Goal: Use online tool/utility: Use online tool/utility

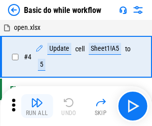
click at [37, 106] on img "button" at bounding box center [37, 103] width 12 height 12
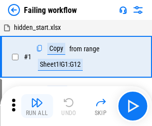
click at [37, 106] on img "button" at bounding box center [37, 103] width 12 height 12
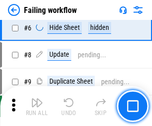
scroll to position [211, 0]
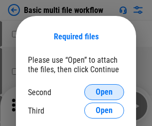
click at [104, 92] on span "Open" at bounding box center [104, 92] width 17 height 8
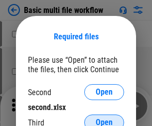
click at [104, 119] on span "Open" at bounding box center [104, 123] width 17 height 8
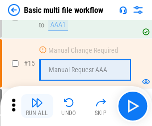
click at [37, 106] on img "button" at bounding box center [37, 103] width 12 height 12
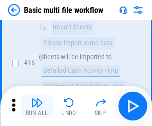
click at [37, 106] on img "button" at bounding box center [37, 103] width 12 height 12
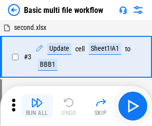
click at [37, 106] on img "button" at bounding box center [37, 103] width 12 height 12
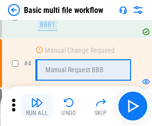
click at [37, 106] on img "button" at bounding box center [37, 103] width 12 height 12
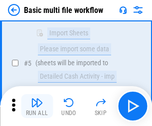
click at [37, 106] on img "button" at bounding box center [37, 103] width 12 height 12
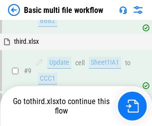
scroll to position [347, 0]
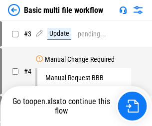
scroll to position [40, 0]
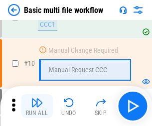
click at [37, 106] on img "button" at bounding box center [37, 103] width 12 height 12
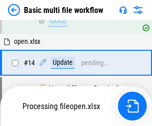
scroll to position [522, 0]
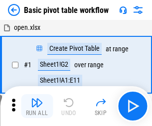
click at [37, 106] on img "button" at bounding box center [37, 103] width 12 height 12
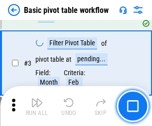
scroll to position [239, 0]
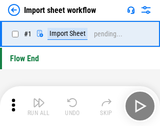
click at [37, 106] on img "button" at bounding box center [39, 103] width 12 height 12
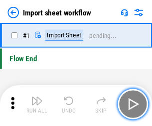
scroll to position [3, 0]
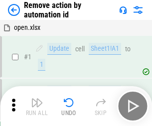
scroll to position [37, 0]
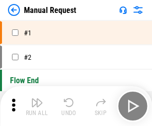
click at [37, 106] on img "button" at bounding box center [37, 103] width 12 height 12
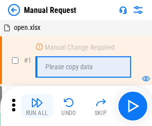
click at [37, 106] on img "button" at bounding box center [37, 103] width 12 height 12
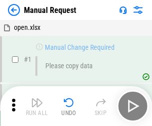
scroll to position [34, 0]
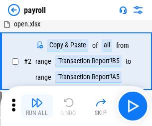
click at [37, 106] on img "button" at bounding box center [37, 103] width 12 height 12
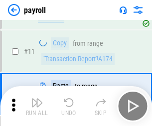
scroll to position [72, 0]
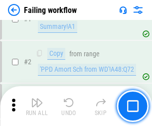
scroll to position [161, 0]
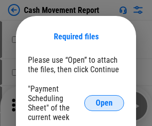
click at [104, 103] on span "Open" at bounding box center [104, 103] width 17 height 8
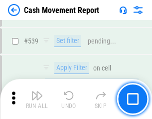
scroll to position [4427, 0]
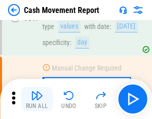
click at [37, 99] on img "button" at bounding box center [37, 95] width 12 height 12
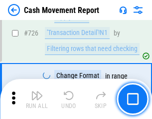
scroll to position [5204, 0]
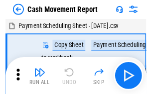
scroll to position [18, 0]
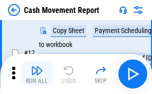
click at [37, 74] on img "button" at bounding box center [37, 70] width 12 height 12
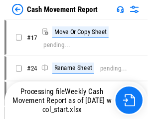
scroll to position [5, 0]
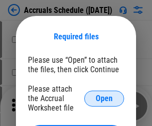
click at [104, 98] on span "Open" at bounding box center [104, 99] width 17 height 8
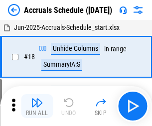
click at [37, 106] on img "button" at bounding box center [37, 103] width 12 height 12
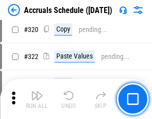
scroll to position [1855, 0]
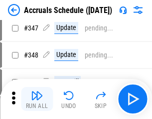
click at [37, 99] on img "button" at bounding box center [37, 95] width 12 height 12
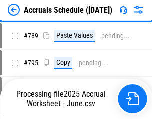
scroll to position [4190, 0]
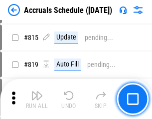
click at [37, 99] on img "button" at bounding box center [37, 95] width 12 height 12
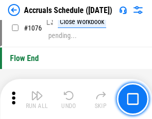
scroll to position [5974, 0]
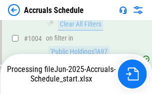
scroll to position [5725, 0]
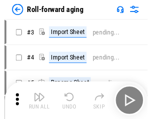
scroll to position [1, 0]
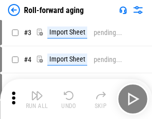
click at [37, 99] on img "button" at bounding box center [37, 95] width 12 height 12
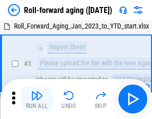
click at [37, 99] on img "button" at bounding box center [37, 95] width 12 height 12
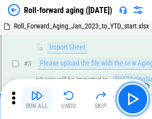
scroll to position [64, 0]
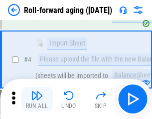
click at [37, 99] on img "button" at bounding box center [37, 95] width 12 height 12
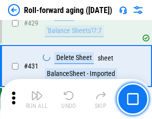
scroll to position [3459, 0]
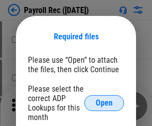
click at [104, 103] on span "Open" at bounding box center [104, 103] width 17 height 8
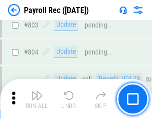
scroll to position [6337, 0]
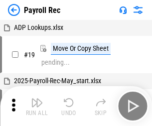
click at [37, 106] on img "button" at bounding box center [37, 103] width 12 height 12
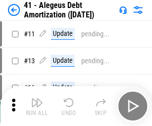
click at [37, 106] on img "button" at bounding box center [37, 103] width 12 height 12
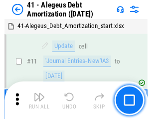
scroll to position [123, 0]
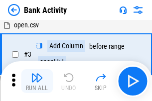
click at [37, 81] on img "button" at bounding box center [37, 78] width 12 height 12
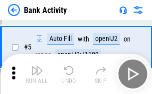
scroll to position [53, 0]
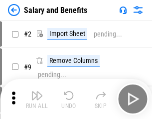
click at [37, 99] on img "button" at bounding box center [37, 95] width 12 height 12
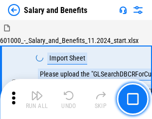
scroll to position [13, 0]
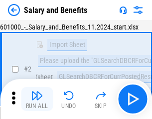
click at [37, 99] on img "button" at bounding box center [37, 95] width 12 height 12
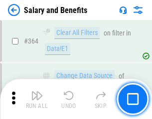
scroll to position [4697, 0]
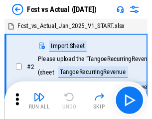
scroll to position [13, 0]
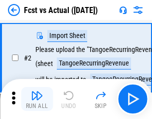
click at [37, 99] on img "button" at bounding box center [37, 95] width 12 height 12
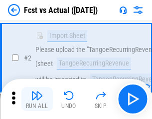
click at [37, 99] on img "button" at bounding box center [37, 95] width 12 height 12
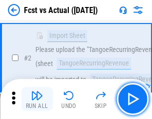
scroll to position [93, 0]
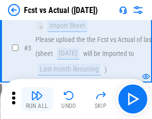
click at [37, 99] on img "button" at bounding box center [37, 95] width 12 height 12
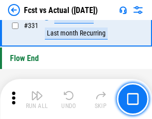
scroll to position [4774, 0]
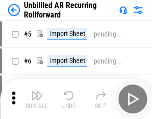
click at [37, 99] on img "button" at bounding box center [37, 95] width 12 height 12
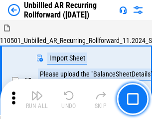
scroll to position [21, 0]
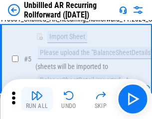
click at [37, 99] on img "button" at bounding box center [37, 95] width 12 height 12
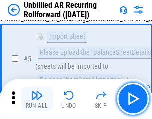
scroll to position [94, 0]
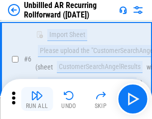
click at [37, 99] on img "button" at bounding box center [37, 95] width 12 height 12
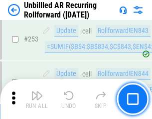
scroll to position [3388, 0]
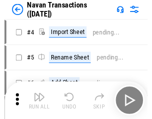
scroll to position [16, 0]
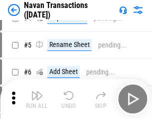
click at [37, 99] on img "button" at bounding box center [37, 95] width 12 height 12
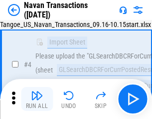
click at [37, 99] on img "button" at bounding box center [37, 95] width 12 height 12
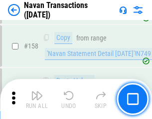
scroll to position [3234, 0]
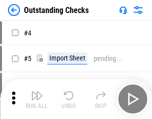
click at [37, 99] on img "button" at bounding box center [37, 95] width 12 height 12
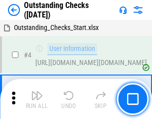
scroll to position [42, 0]
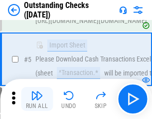
click at [37, 99] on img "button" at bounding box center [37, 95] width 12 height 12
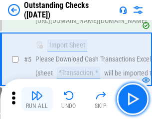
scroll to position [104, 0]
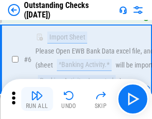
click at [37, 99] on img "button" at bounding box center [37, 95] width 12 height 12
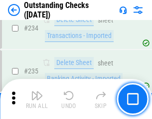
scroll to position [3029, 0]
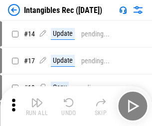
click at [37, 106] on img "button" at bounding box center [37, 103] width 12 height 12
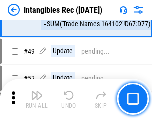
scroll to position [388, 0]
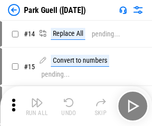
click at [37, 99] on img "button" at bounding box center [37, 103] width 12 height 12
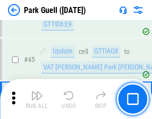
scroll to position [1247, 0]
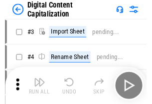
scroll to position [29, 0]
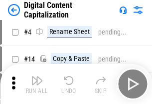
click at [37, 84] on img "button" at bounding box center [37, 80] width 12 height 12
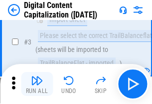
click at [37, 84] on img "button" at bounding box center [37, 80] width 12 height 12
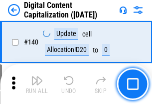
scroll to position [1058, 0]
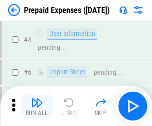
click at [37, 99] on img "button" at bounding box center [37, 103] width 12 height 12
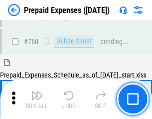
scroll to position [2764, 0]
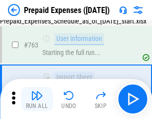
click at [37, 99] on img "button" at bounding box center [37, 95] width 12 height 12
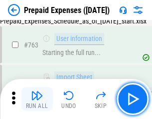
scroll to position [2823, 0]
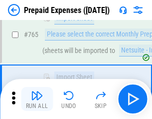
click at [37, 99] on img "button" at bounding box center [37, 95] width 12 height 12
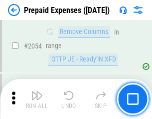
scroll to position [10426, 0]
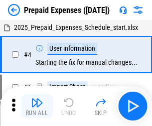
click at [37, 106] on img "button" at bounding box center [37, 103] width 12 height 12
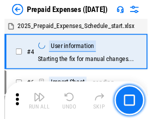
scroll to position [44, 0]
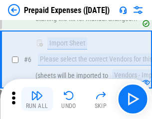
click at [37, 99] on img "button" at bounding box center [37, 95] width 12 height 12
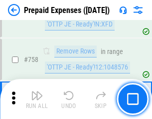
scroll to position [3554, 0]
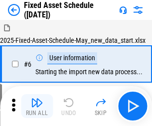
click at [37, 106] on img "button" at bounding box center [37, 103] width 12 height 12
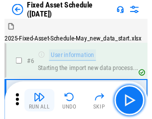
scroll to position [54, 0]
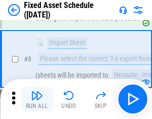
click at [37, 99] on img "button" at bounding box center [37, 95] width 12 height 12
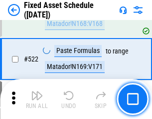
scroll to position [3467, 0]
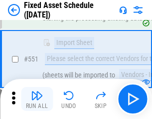
click at [37, 99] on img "button" at bounding box center [37, 95] width 12 height 12
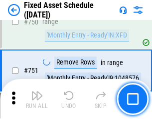
scroll to position [4862, 0]
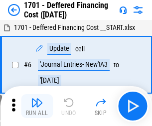
click at [37, 106] on img "button" at bounding box center [37, 103] width 12 height 12
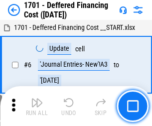
scroll to position [120, 0]
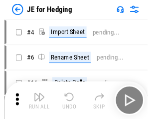
scroll to position [1, 0]
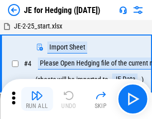
click at [37, 99] on img "button" at bounding box center [37, 95] width 12 height 12
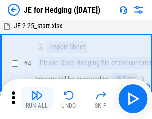
click at [37, 99] on img "button" at bounding box center [37, 95] width 12 height 12
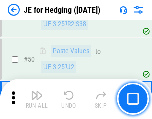
scroll to position [646, 0]
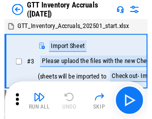
scroll to position [1, 0]
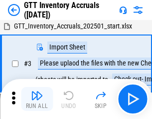
click at [37, 99] on img "button" at bounding box center [37, 95] width 12 height 12
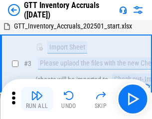
click at [37, 99] on img "button" at bounding box center [37, 95] width 12 height 12
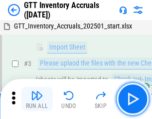
scroll to position [64, 0]
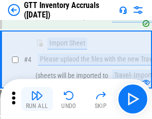
click at [37, 99] on img "button" at bounding box center [37, 95] width 12 height 12
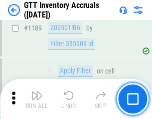
scroll to position [8145, 0]
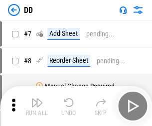
click at [37, 106] on img "button" at bounding box center [37, 103] width 12 height 12
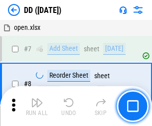
scroll to position [96, 0]
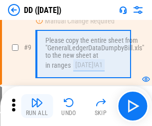
click at [37, 106] on img "button" at bounding box center [37, 103] width 12 height 12
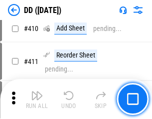
scroll to position [4463, 0]
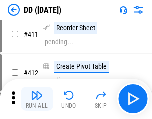
click at [37, 99] on img "button" at bounding box center [37, 95] width 12 height 12
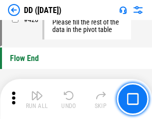
scroll to position [4774, 0]
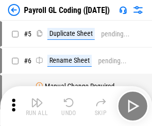
click at [37, 106] on img "button" at bounding box center [37, 103] width 12 height 12
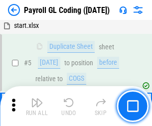
scroll to position [120, 0]
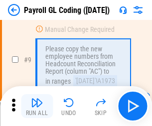
click at [37, 106] on img "button" at bounding box center [37, 103] width 12 height 12
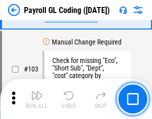
scroll to position [2340, 0]
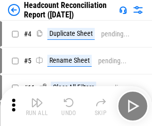
click at [37, 106] on img "button" at bounding box center [37, 103] width 12 height 12
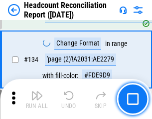
scroll to position [1199, 0]
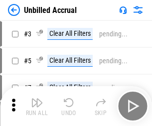
click at [37, 106] on img "button" at bounding box center [37, 103] width 12 height 12
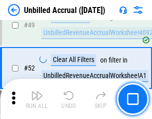
scroll to position [905, 0]
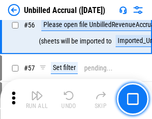
click at [37, 99] on img "button" at bounding box center [37, 95] width 12 height 12
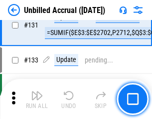
scroll to position [2971, 0]
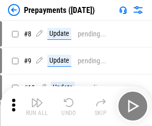
click at [37, 106] on img "button" at bounding box center [37, 103] width 12 height 12
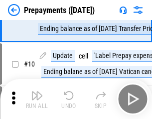
scroll to position [62, 0]
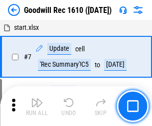
scroll to position [171, 0]
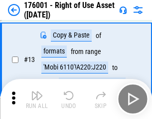
scroll to position [64, 0]
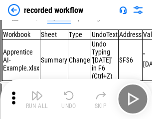
click at [37, 99] on img "button" at bounding box center [37, 95] width 12 height 12
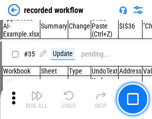
scroll to position [3117, 0]
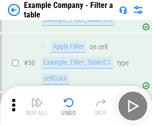
scroll to position [913, 0]
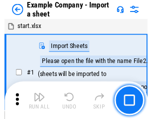
scroll to position [15, 0]
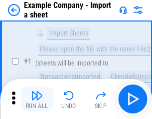
click at [37, 99] on img "button" at bounding box center [37, 95] width 12 height 12
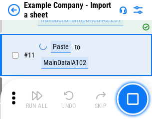
scroll to position [220, 0]
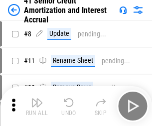
click at [37, 99] on img "button" at bounding box center [37, 103] width 12 height 12
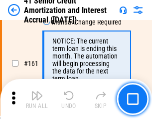
click at [37, 99] on img "button" at bounding box center [37, 95] width 12 height 12
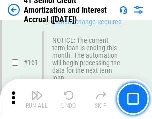
scroll to position [1067, 0]
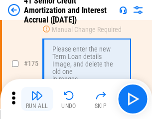
click at [37, 99] on img "button" at bounding box center [37, 95] width 12 height 12
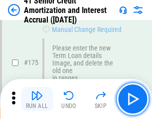
scroll to position [1168, 0]
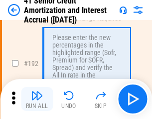
click at [37, 99] on img "button" at bounding box center [37, 95] width 12 height 12
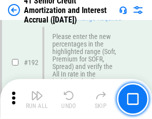
scroll to position [1273, 0]
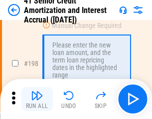
click at [37, 99] on img "button" at bounding box center [37, 95] width 12 height 12
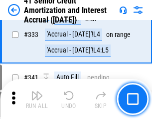
scroll to position [2548, 0]
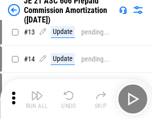
click at [37, 99] on img "button" at bounding box center [37, 95] width 12 height 12
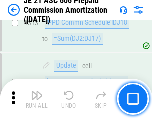
scroll to position [1862, 0]
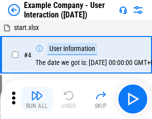
click at [37, 99] on img "button" at bounding box center [37, 95] width 12 height 12
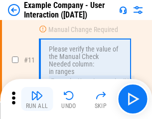
click at [37, 99] on img "button" at bounding box center [37, 95] width 12 height 12
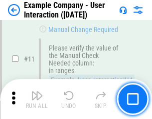
scroll to position [216, 0]
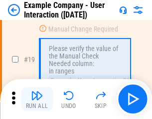
click at [37, 99] on img "button" at bounding box center [37, 95] width 12 height 12
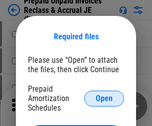
click at [104, 98] on span "Open" at bounding box center [104, 99] width 17 height 8
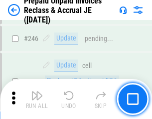
scroll to position [1347, 0]
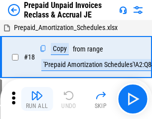
click at [37, 99] on img "button" at bounding box center [37, 95] width 12 height 12
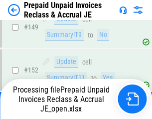
scroll to position [817, 0]
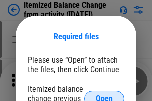
click at [104, 95] on span "Open" at bounding box center [104, 99] width 17 height 8
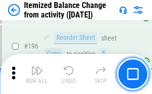
scroll to position [1920, 0]
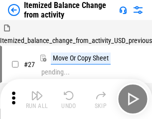
scroll to position [15, 0]
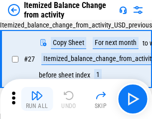
click at [37, 99] on img "button" at bounding box center [37, 95] width 12 height 12
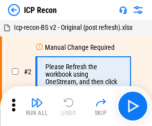
scroll to position [4, 0]
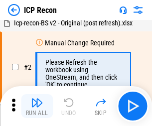
click at [37, 106] on img "button" at bounding box center [37, 103] width 12 height 12
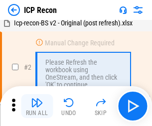
click at [37, 106] on img "button" at bounding box center [37, 103] width 12 height 12
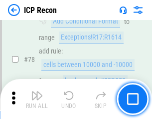
scroll to position [977, 0]
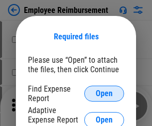
click at [104, 94] on span "Open" at bounding box center [104, 94] width 17 height 8
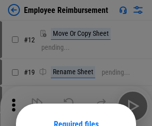
scroll to position [88, 0]
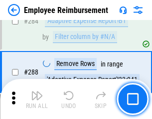
scroll to position [2711, 0]
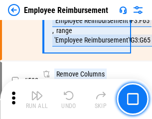
click at [37, 99] on img "button" at bounding box center [37, 95] width 12 height 12
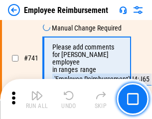
scroll to position [6997, 0]
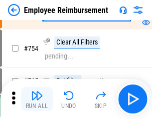
click at [37, 99] on img "button" at bounding box center [37, 95] width 12 height 12
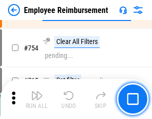
click at [37, 99] on img "button" at bounding box center [37, 95] width 12 height 12
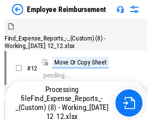
scroll to position [34, 0]
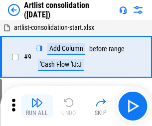
click at [37, 106] on img "button" at bounding box center [37, 103] width 12 height 12
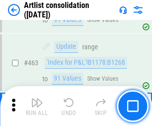
scroll to position [4367, 0]
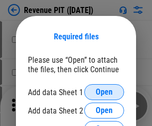
click at [104, 92] on span "Open" at bounding box center [104, 92] width 17 height 8
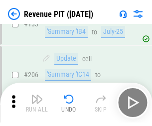
scroll to position [1013, 0]
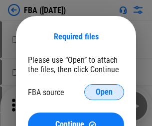
click at [104, 92] on span "Open" at bounding box center [104, 92] width 17 height 8
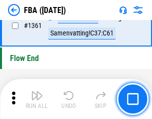
scroll to position [10711, 0]
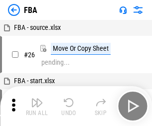
scroll to position [10, 0]
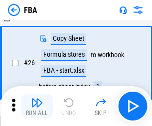
click at [37, 106] on img "button" at bounding box center [37, 103] width 12 height 12
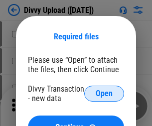
click at [104, 94] on span "Open" at bounding box center [104, 94] width 17 height 8
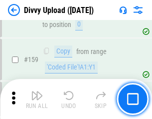
scroll to position [1033, 0]
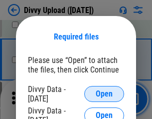
click at [104, 94] on span "Open" at bounding box center [104, 94] width 17 height 8
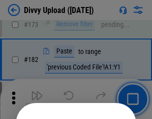
scroll to position [1120, 0]
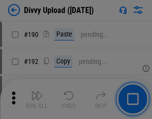
scroll to position [1259, 0]
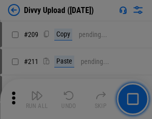
scroll to position [1694, 0]
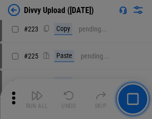
scroll to position [1990, 0]
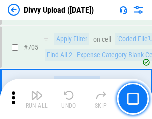
scroll to position [6823, 0]
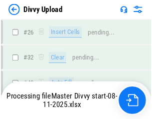
scroll to position [1033, 0]
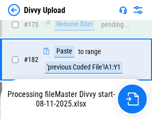
scroll to position [1116, 0]
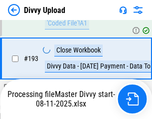
scroll to position [1336, 0]
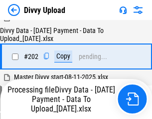
scroll to position [1614, 0]
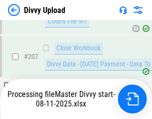
scroll to position [1834, 0]
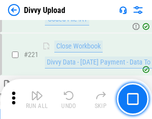
scroll to position [2216, 0]
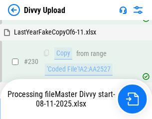
scroll to position [2475, 0]
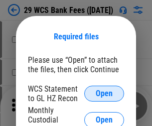
click at [104, 94] on span "Open" at bounding box center [104, 94] width 17 height 8
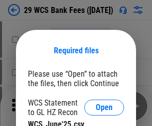
scroll to position [14, 0]
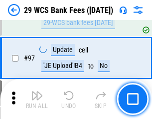
scroll to position [972, 0]
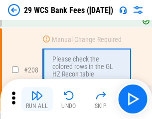
click at [37, 99] on img "button" at bounding box center [37, 95] width 12 height 12
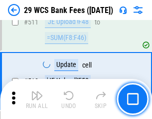
scroll to position [5018, 0]
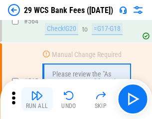
click at [37, 99] on img "button" at bounding box center [37, 95] width 12 height 12
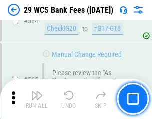
scroll to position [5394, 0]
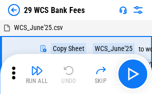
scroll to position [18, 0]
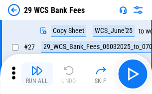
click at [37, 74] on img "button" at bounding box center [37, 70] width 12 height 12
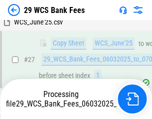
scroll to position [199, 0]
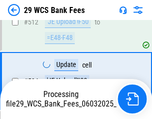
scroll to position [5214, 0]
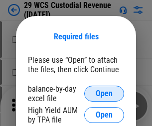
click at [104, 94] on span "Open" at bounding box center [104, 94] width 17 height 8
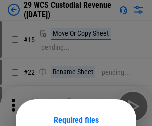
scroll to position [83, 0]
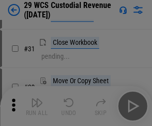
scroll to position [214, 0]
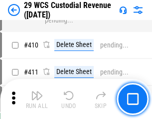
scroll to position [4620, 0]
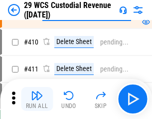
click at [37, 99] on img "button" at bounding box center [37, 95] width 12 height 12
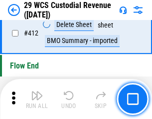
scroll to position [4763, 0]
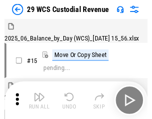
scroll to position [24, 0]
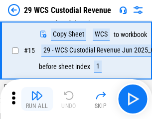
click at [37, 99] on img "button" at bounding box center [37, 95] width 12 height 12
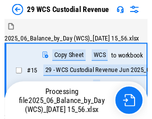
scroll to position [24, 0]
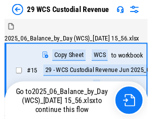
scroll to position [18, 0]
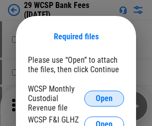
click at [104, 98] on span "Open" at bounding box center [104, 99] width 17 height 8
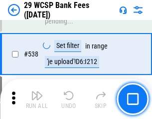
scroll to position [3832, 0]
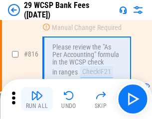
click at [37, 99] on img "button" at bounding box center [37, 95] width 12 height 12
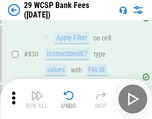
scroll to position [6328, 0]
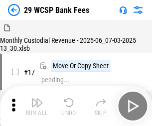
click at [37, 99] on img "button" at bounding box center [37, 103] width 12 height 12
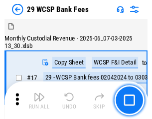
scroll to position [24, 0]
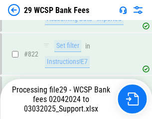
scroll to position [6192, 0]
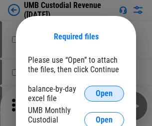
click at [104, 94] on span "Open" at bounding box center [104, 94] width 17 height 8
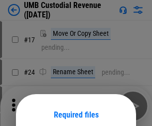
scroll to position [78, 0]
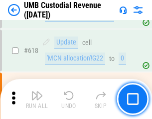
scroll to position [5138, 0]
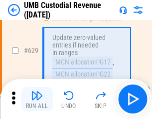
click at [37, 99] on img "button" at bounding box center [37, 95] width 12 height 12
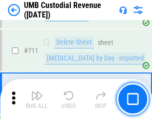
scroll to position [6071, 0]
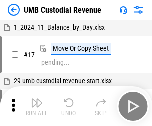
scroll to position [7, 0]
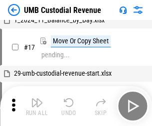
click at [37, 106] on img "button" at bounding box center [37, 103] width 12 height 12
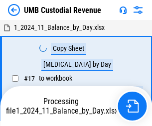
scroll to position [7, 0]
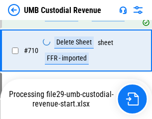
scroll to position [6006, 0]
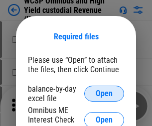
click at [104, 94] on span "Open" at bounding box center [104, 94] width 17 height 8
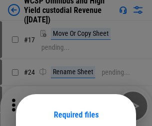
scroll to position [78, 0]
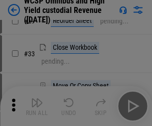
scroll to position [228, 0]
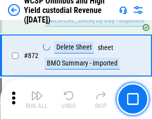
scroll to position [8441, 0]
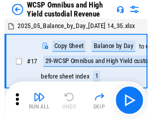
scroll to position [5, 0]
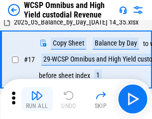
click at [37, 99] on img "button" at bounding box center [37, 95] width 12 height 12
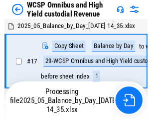
scroll to position [5, 0]
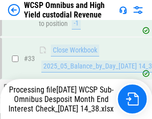
scroll to position [494, 0]
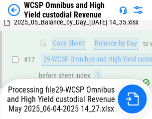
scroll to position [207, 0]
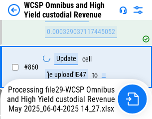
scroll to position [8375, 0]
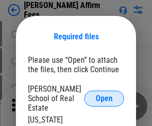
click at [104, 95] on span "Open" at bounding box center [104, 99] width 17 height 8
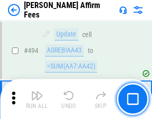
scroll to position [2712, 0]
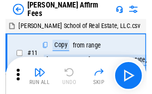
scroll to position [10, 0]
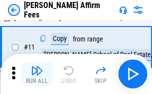
click at [37, 74] on img "button" at bounding box center [37, 70] width 12 height 12
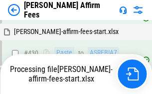
scroll to position [2264, 0]
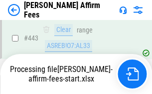
scroll to position [2616, 0]
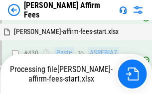
scroll to position [2264, 0]
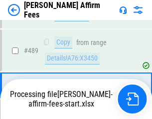
scroll to position [2603, 0]
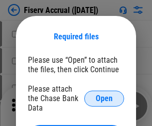
click at [104, 95] on span "Open" at bounding box center [104, 99] width 17 height 8
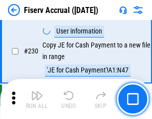
scroll to position [3160, 0]
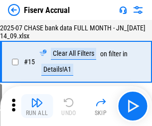
click at [37, 106] on img "button" at bounding box center [37, 103] width 12 height 12
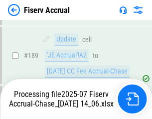
scroll to position [2622, 0]
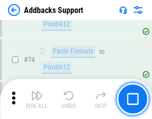
scroll to position [726, 0]
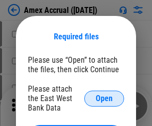
click at [104, 98] on span "Open" at bounding box center [104, 99] width 17 height 8
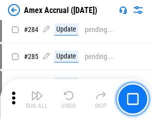
scroll to position [2731, 0]
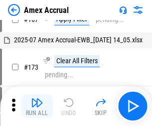
click at [37, 106] on img "button" at bounding box center [37, 103] width 12 height 12
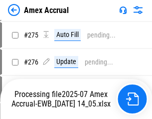
scroll to position [2972, 0]
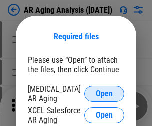
click at [104, 92] on span "Open" at bounding box center [104, 94] width 17 height 8
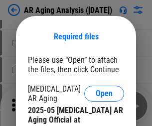
scroll to position [300, 0]
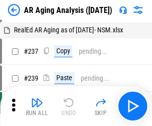
scroll to position [10, 0]
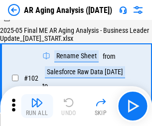
click at [37, 106] on img "button" at bounding box center [37, 103] width 12 height 12
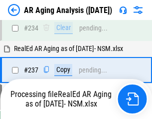
scroll to position [1546, 0]
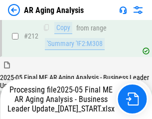
scroll to position [1535, 0]
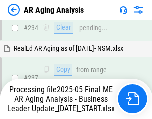
scroll to position [1576, 0]
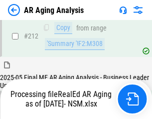
scroll to position [1492, 0]
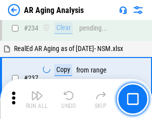
scroll to position [1535, 0]
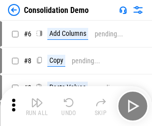
click at [37, 106] on img "button" at bounding box center [37, 103] width 12 height 12
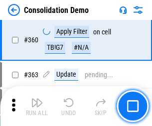
scroll to position [3343, 0]
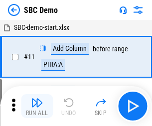
click at [37, 106] on img "button" at bounding box center [37, 103] width 12 height 12
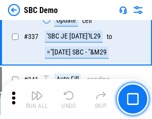
scroll to position [2624, 0]
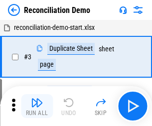
click at [37, 106] on img "button" at bounding box center [37, 103] width 12 height 12
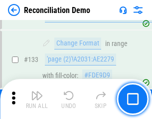
scroll to position [1184, 0]
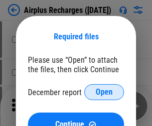
click at [104, 92] on span "Open" at bounding box center [104, 92] width 17 height 8
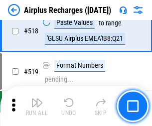
scroll to position [4292, 0]
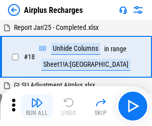
click at [37, 106] on img "button" at bounding box center [37, 103] width 12 height 12
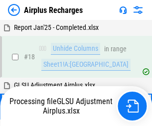
scroll to position [44, 0]
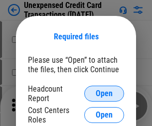
click at [104, 94] on span "Open" at bounding box center [104, 94] width 17 height 8
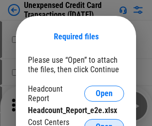
click at [104, 123] on span "Open" at bounding box center [104, 127] width 17 height 8
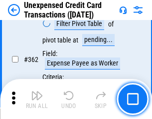
scroll to position [2565, 0]
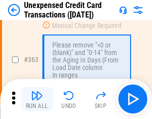
click at [37, 99] on img "button" at bounding box center [37, 95] width 12 height 12
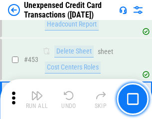
scroll to position [3402, 0]
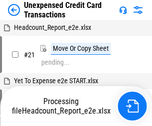
scroll to position [162, 0]
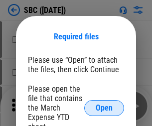
click at [104, 108] on span "Open" at bounding box center [104, 108] width 17 height 8
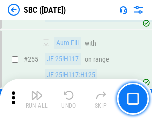
scroll to position [1949, 0]
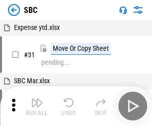
scroll to position [10, 0]
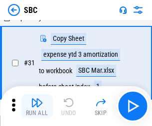
click at [37, 106] on img "button" at bounding box center [37, 103] width 12 height 12
